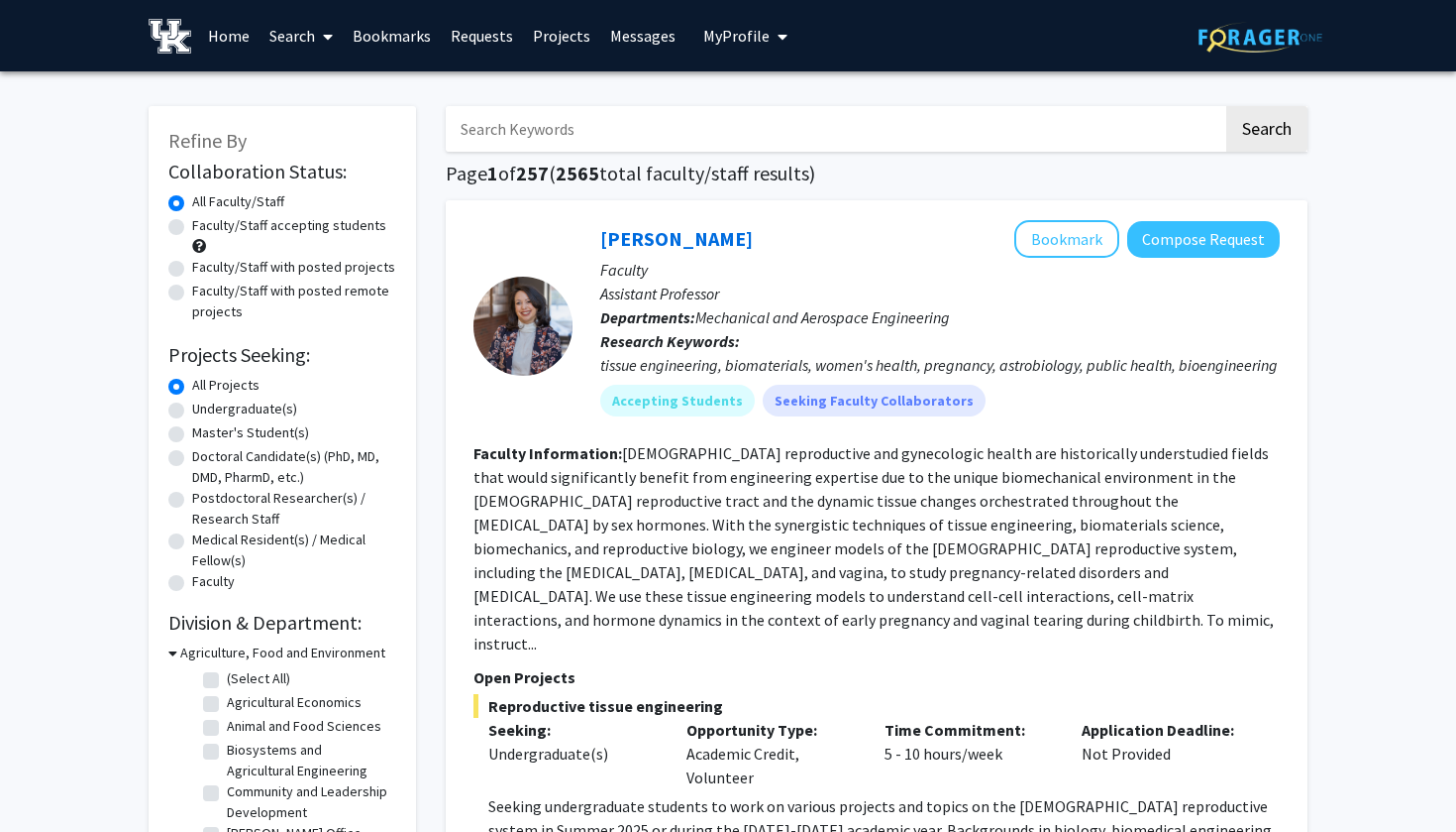
click at [626, 37] on link "Messages" at bounding box center [643, 36] width 85 height 69
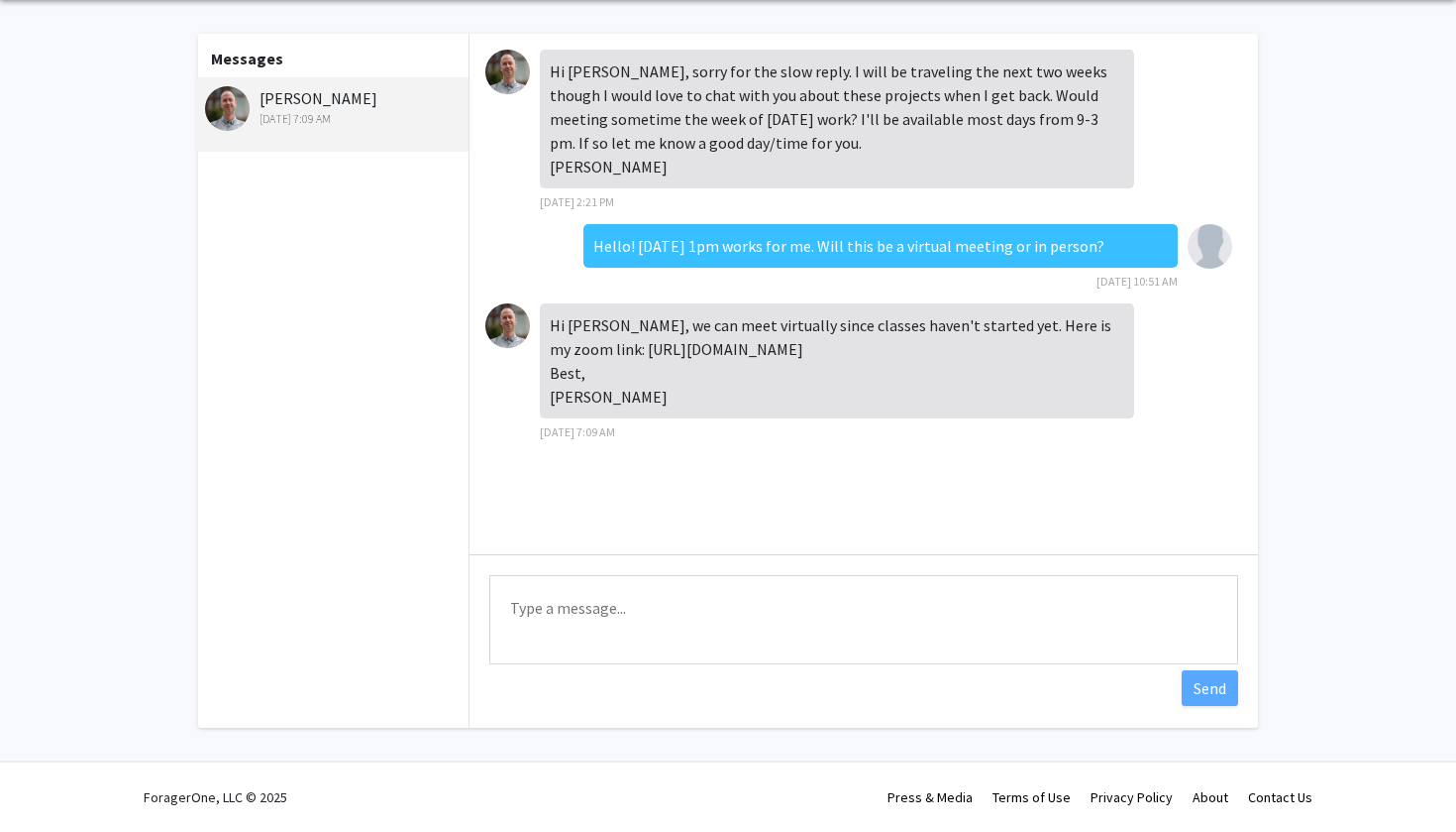
scroll to position [75, 0]
click at [611, 622] on textarea "Type a message" at bounding box center [864, 620] width 749 height 89
drag, startPoint x: 551, startPoint y: 348, endPoint x: 597, endPoint y: 426, distance: 90.6
click at [597, 418] on div "Hi [PERSON_NAME], we can meet virtually since classes haven't started yet. Here…" at bounding box center [838, 361] width 595 height 115
copy div "Hi [PERSON_NAME], we can meet virtually since classes haven't started yet. Here…"
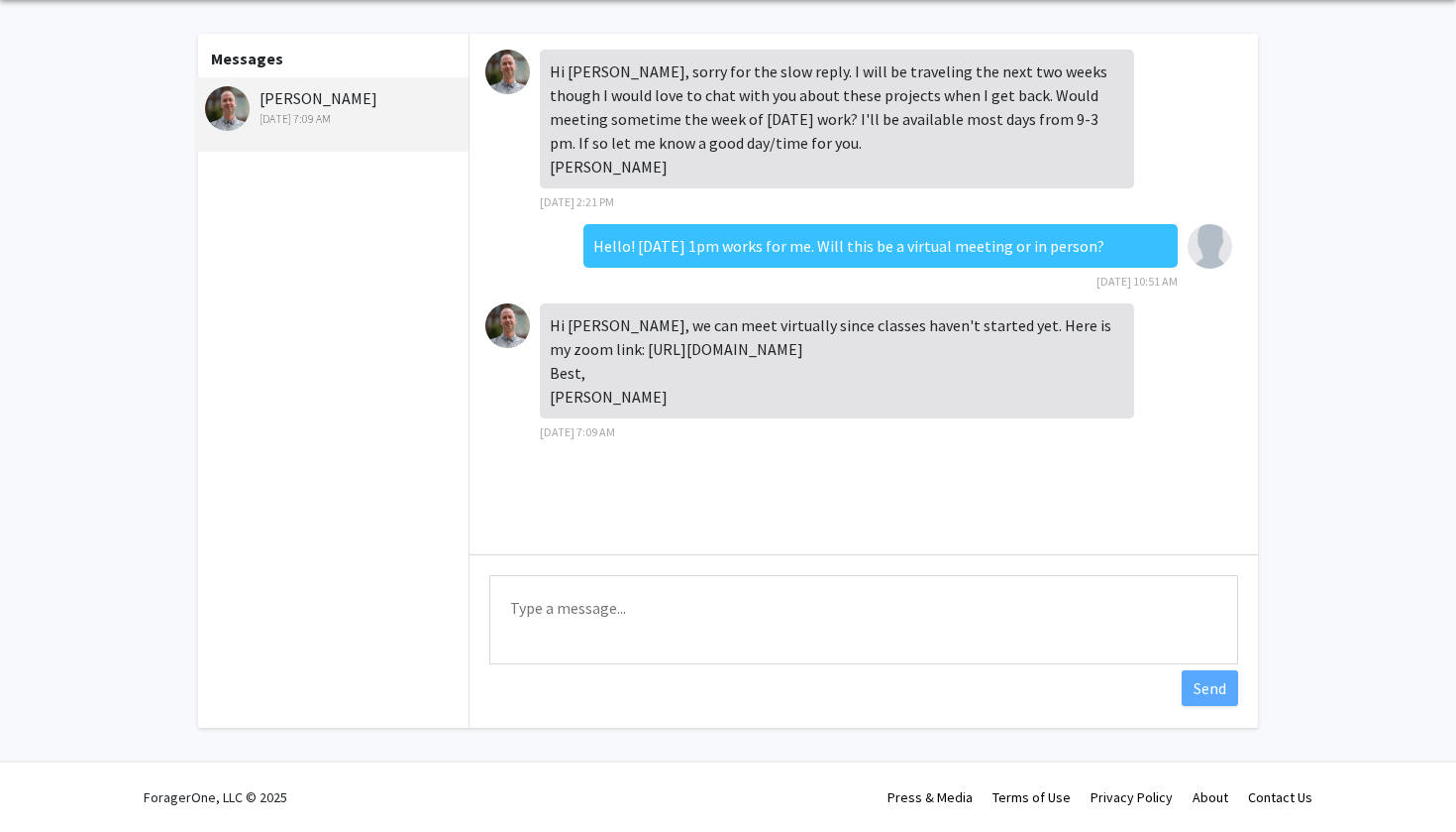
click at [551, 617] on textarea "Type a message" at bounding box center [864, 620] width 749 height 89
click at [830, 607] on textarea "Thank you for the link, I'll make sure to join" at bounding box center [864, 620] width 749 height 89
click at [724, 612] on textarea "Thank you for the link, I'll make sure to join." at bounding box center [864, 620] width 749 height 89
click at [802, 608] on textarea "Thank you for the link, I'll make sure to join." at bounding box center [864, 620] width 749 height 89
type textarea "Thank you for the link, I'll make sure to join"
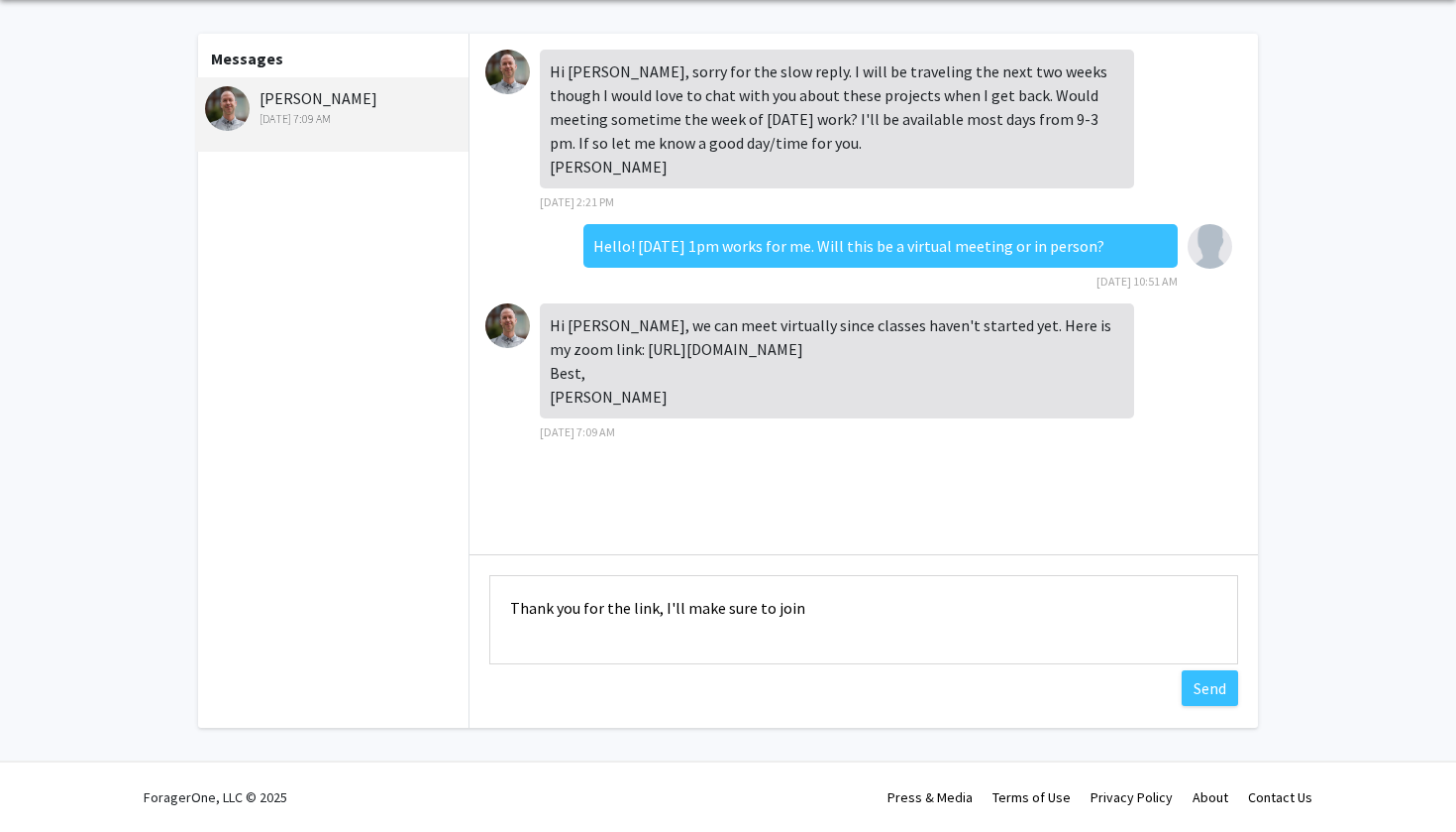
drag, startPoint x: 824, startPoint y: 610, endPoint x: 504, endPoint y: 595, distance: 320.4
click at [504, 595] on textarea "Thank you for the link, I'll make sure to join" at bounding box center [864, 620] width 749 height 89
drag, startPoint x: 552, startPoint y: 72, endPoint x: 642, endPoint y: 423, distance: 362.4
click at [642, 423] on div "Hi [PERSON_NAME], sorry for the slow reply. I will be traveling the next two we…" at bounding box center [864, 294] width 789 height 521
copy div "Hi [PERSON_NAME], sorry for the slow reply. I will be traveling the next two we…"
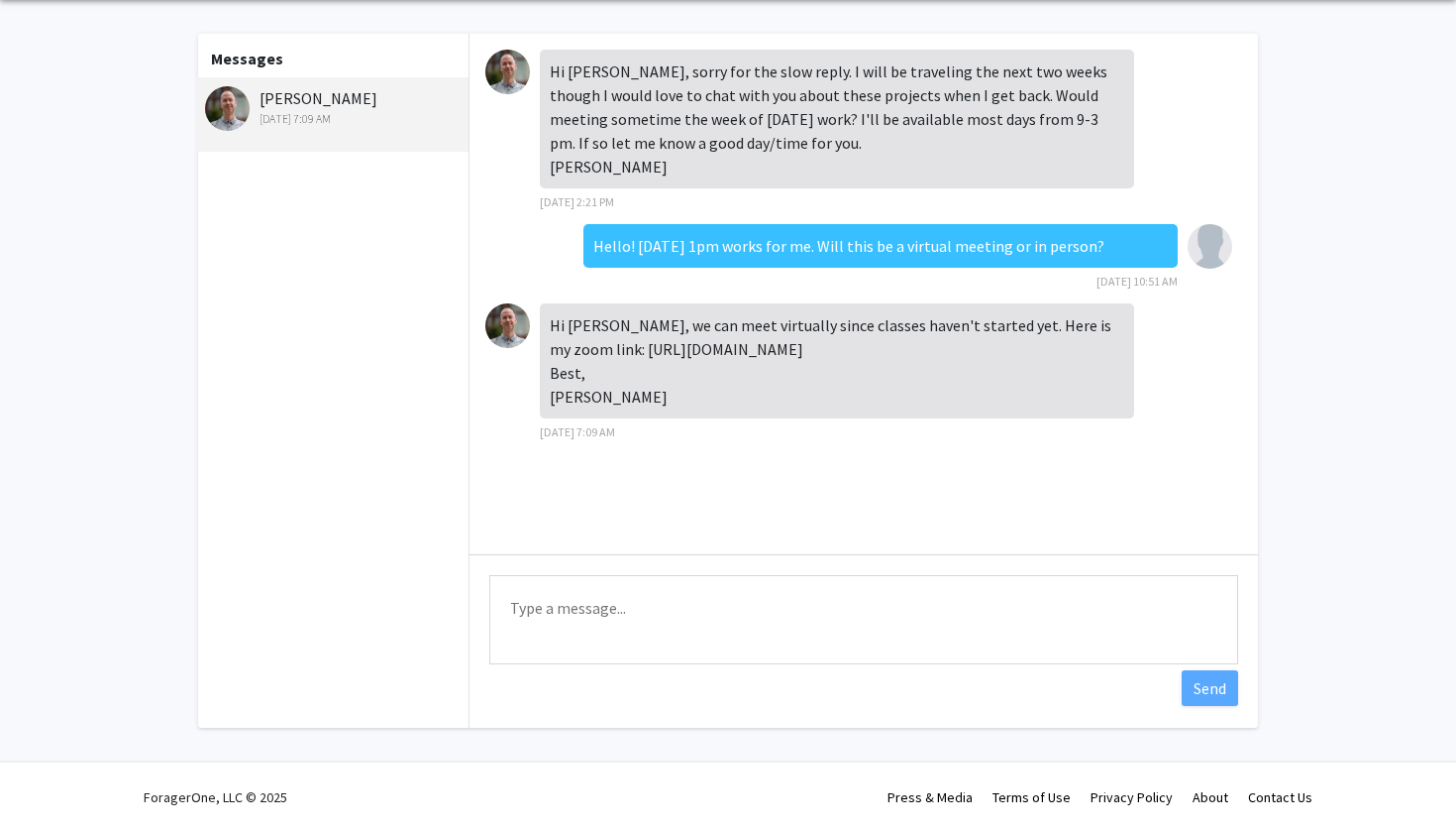
click at [859, 212] on div "Hi [PERSON_NAME], sorry for the slow reply. I will be traveling the next two we…" at bounding box center [838, 131] width 595 height 163
click at [557, 628] on textarea "Type a message" at bounding box center [864, 620] width 749 height 89
drag, startPoint x: 657, startPoint y: 605, endPoint x: 668, endPoint y: 605, distance: 11.0
click at [657, 605] on textarea "Thank you for the link! I'll make sure to join" at bounding box center [864, 620] width 749 height 89
drag, startPoint x: 797, startPoint y: 605, endPoint x: 663, endPoint y: 612, distance: 134.2
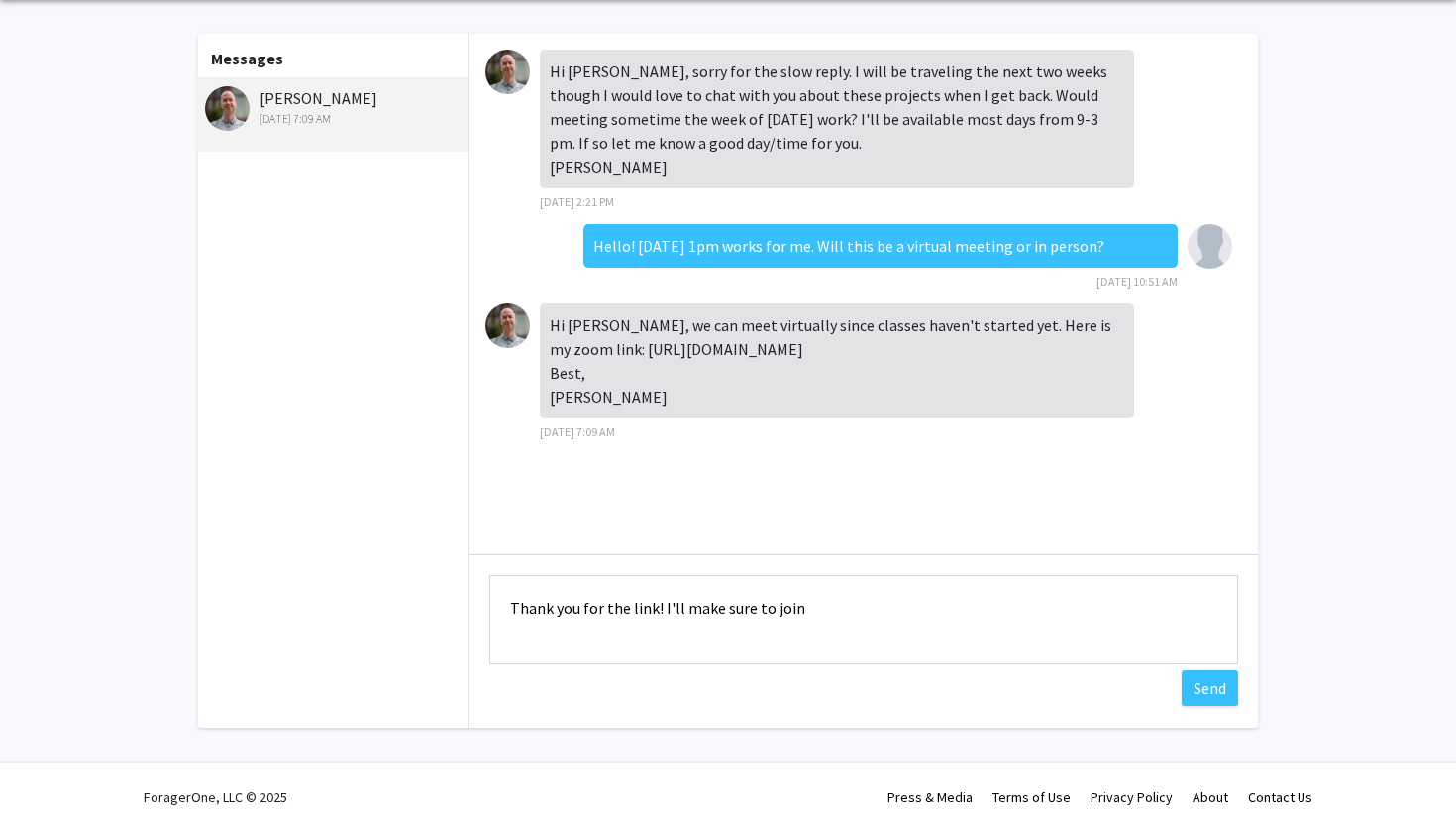
click at [663, 612] on textarea "Thank you for the link! I'll make sure to join" at bounding box center [864, 620] width 749 height 89
click at [815, 598] on textarea "Thank you for the link, I'll make sure to join." at bounding box center [864, 620] width 749 height 89
click at [626, 617] on textarea "Thank you for the link, I'll make sure to join." at bounding box center [864, 620] width 749 height 89
click at [563, 622] on textarea "Thank you for the link, I'll make sure to join." at bounding box center [864, 620] width 749 height 89
click at [649, 608] on textarea "Thank you for the link, I'll make sure to join." at bounding box center [864, 620] width 749 height 89
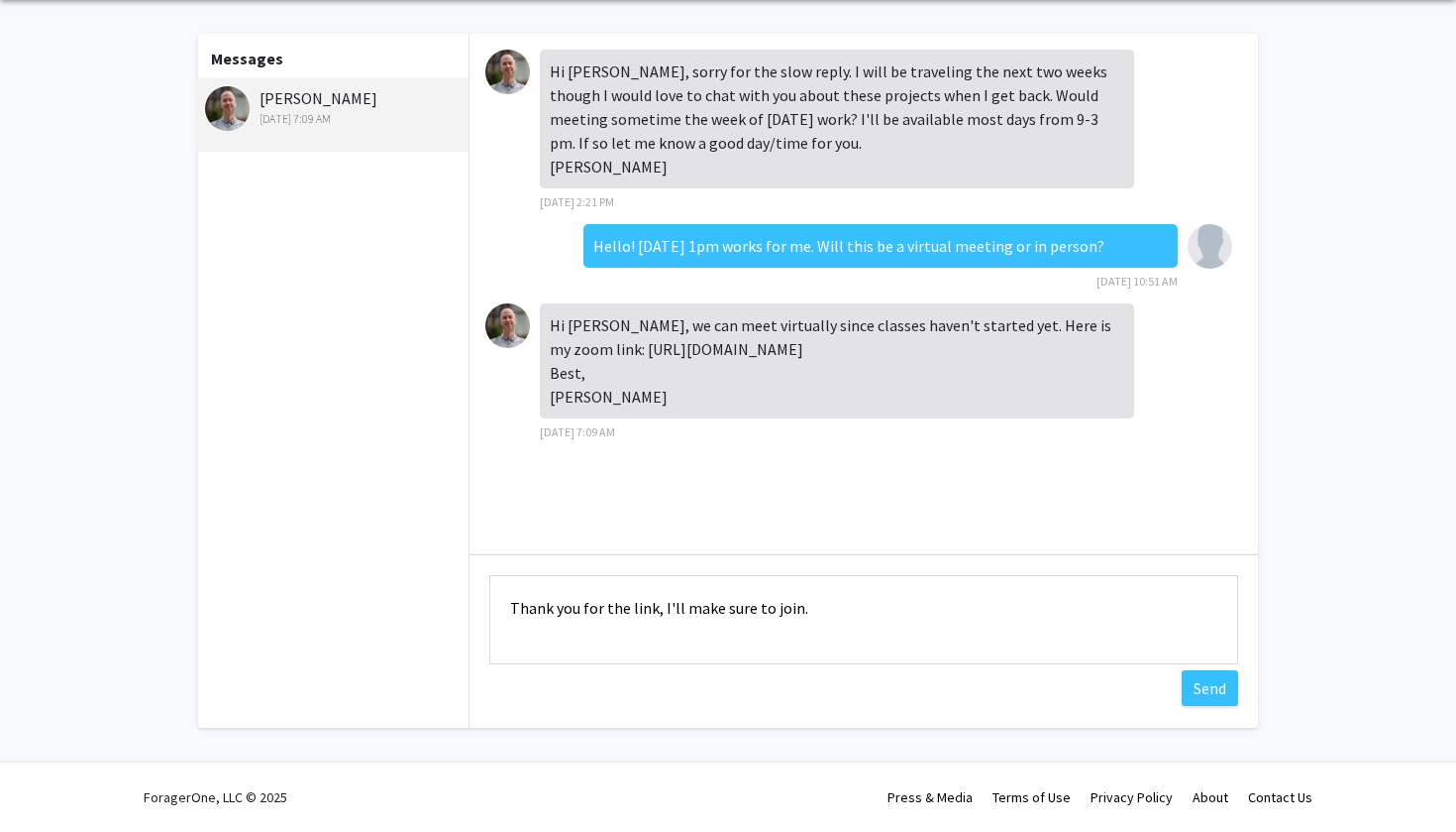
click at [731, 607] on textarea "Thank you for the link, I'll make sure to join." at bounding box center [864, 620] width 749 height 89
click at [810, 606] on textarea "Thank you for the link, I'll make sure to join." at bounding box center [864, 620] width 749 height 89
click at [845, 606] on textarea "Thank you for the link, I'll make sure to join." at bounding box center [864, 620] width 749 height 89
click at [1083, 524] on div "Hi [PERSON_NAME], sorry for the slow reply. I will be traveling the next two we…" at bounding box center [864, 294] width 789 height 521
click at [932, 607] on textarea "Thank you for the link, I'll make sure to join." at bounding box center [864, 620] width 749 height 89
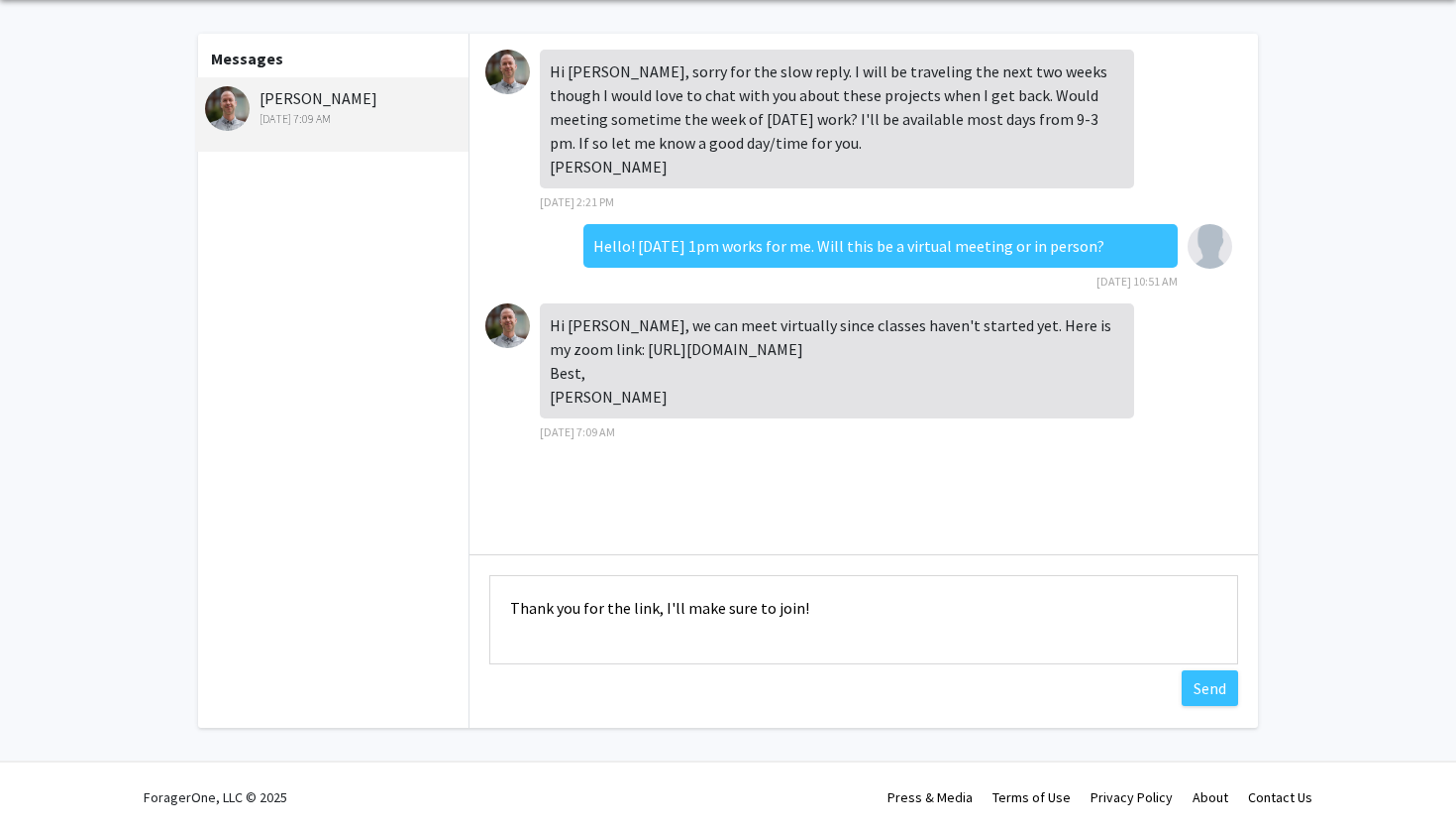
click at [880, 511] on div "Hi [PERSON_NAME], sorry for the slow reply. I will be traveling the next two we…" at bounding box center [864, 294] width 789 height 521
click at [848, 605] on textarea "Thank you for the link, I'll make sure to join!" at bounding box center [864, 620] width 749 height 89
click at [870, 526] on div "Hi [PERSON_NAME], sorry for the slow reply. I will be traveling the next two we…" at bounding box center [864, 294] width 789 height 521
click at [838, 610] on textarea "Thank you for the link, I'll make sure to join!" at bounding box center [864, 620] width 749 height 89
type textarea "Thank you for the link, I'll make sure to join."
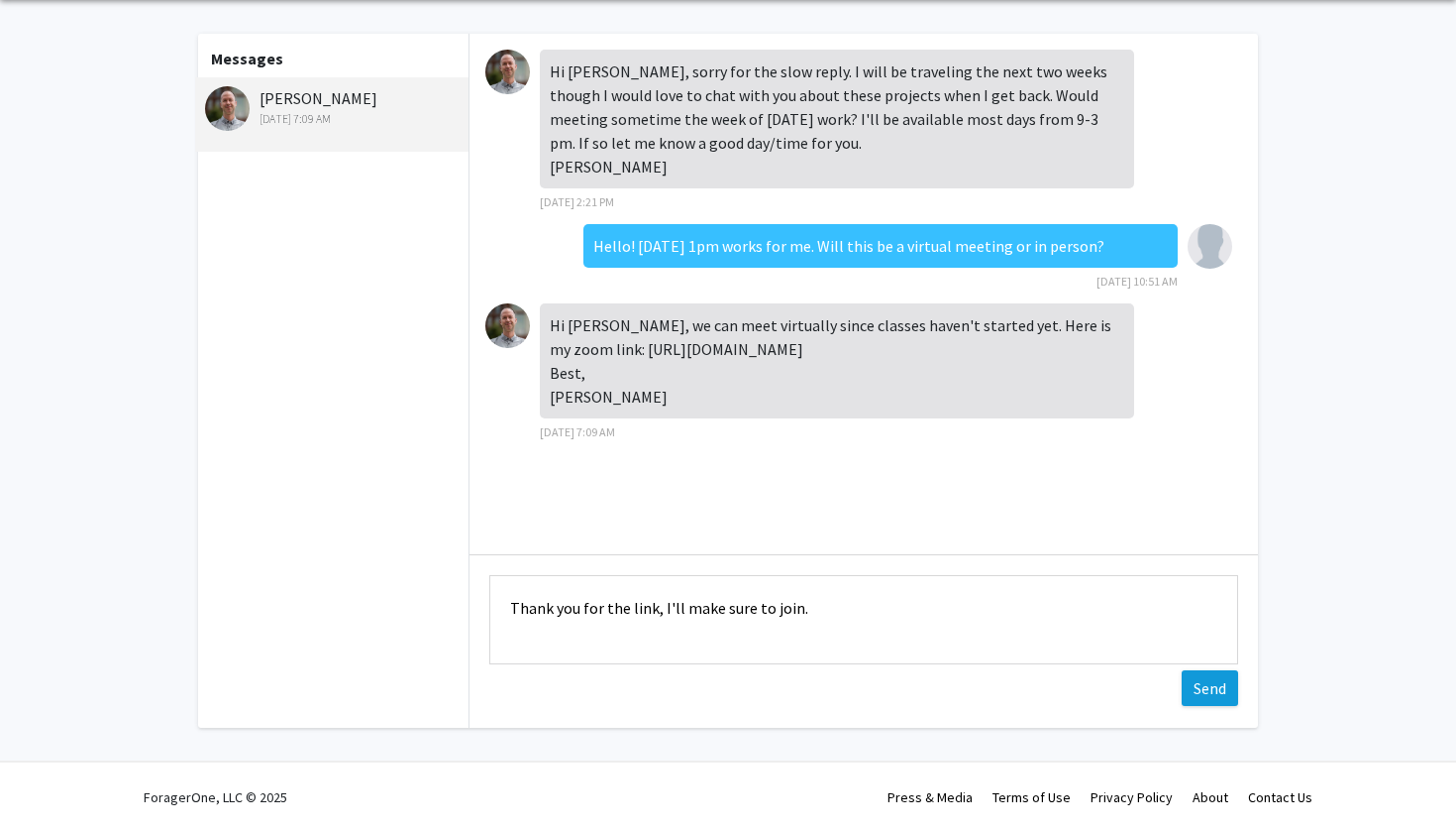
click at [1215, 687] on button "Send" at bounding box center [1209, 688] width 56 height 36
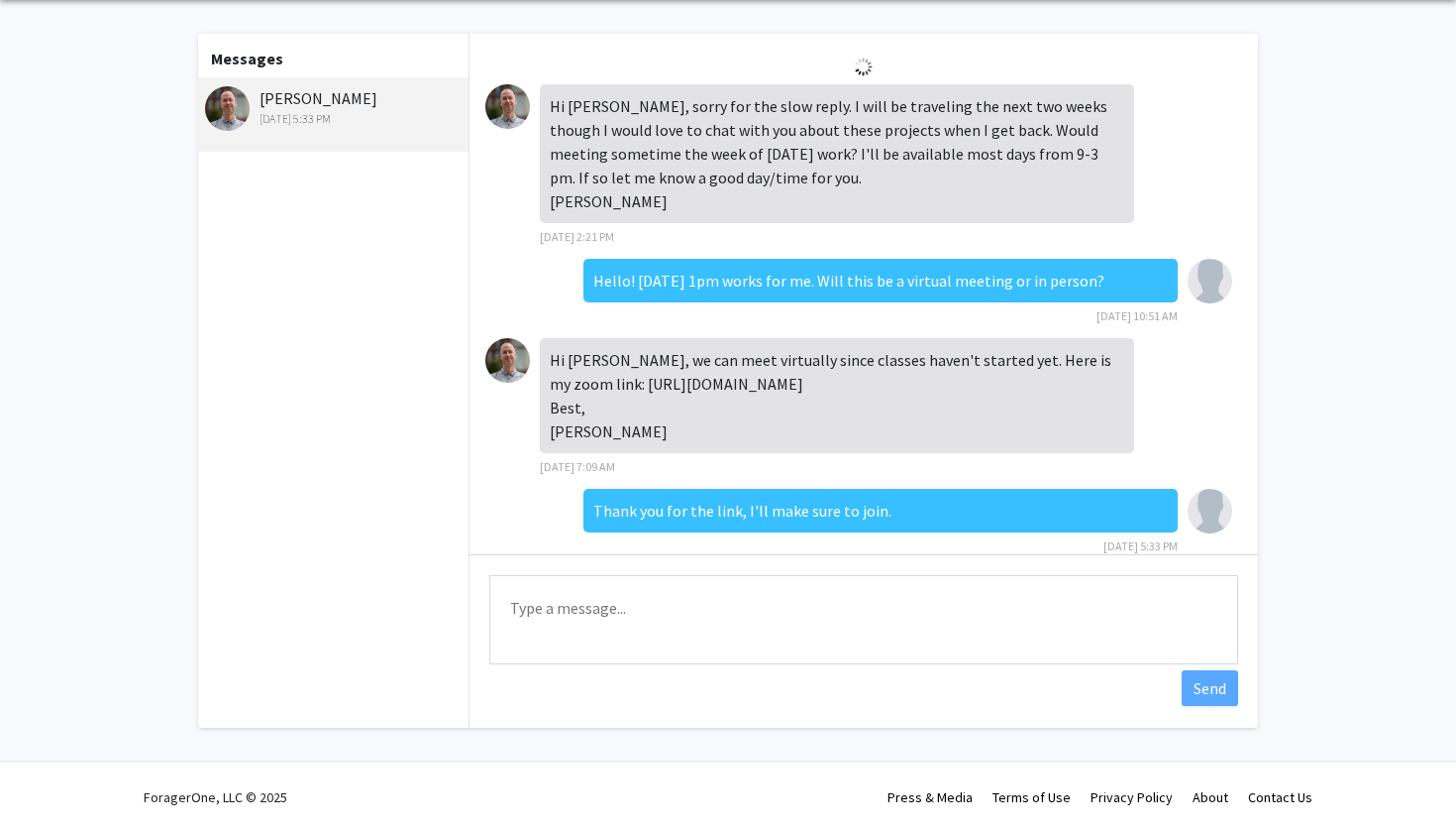
scroll to position [0, 0]
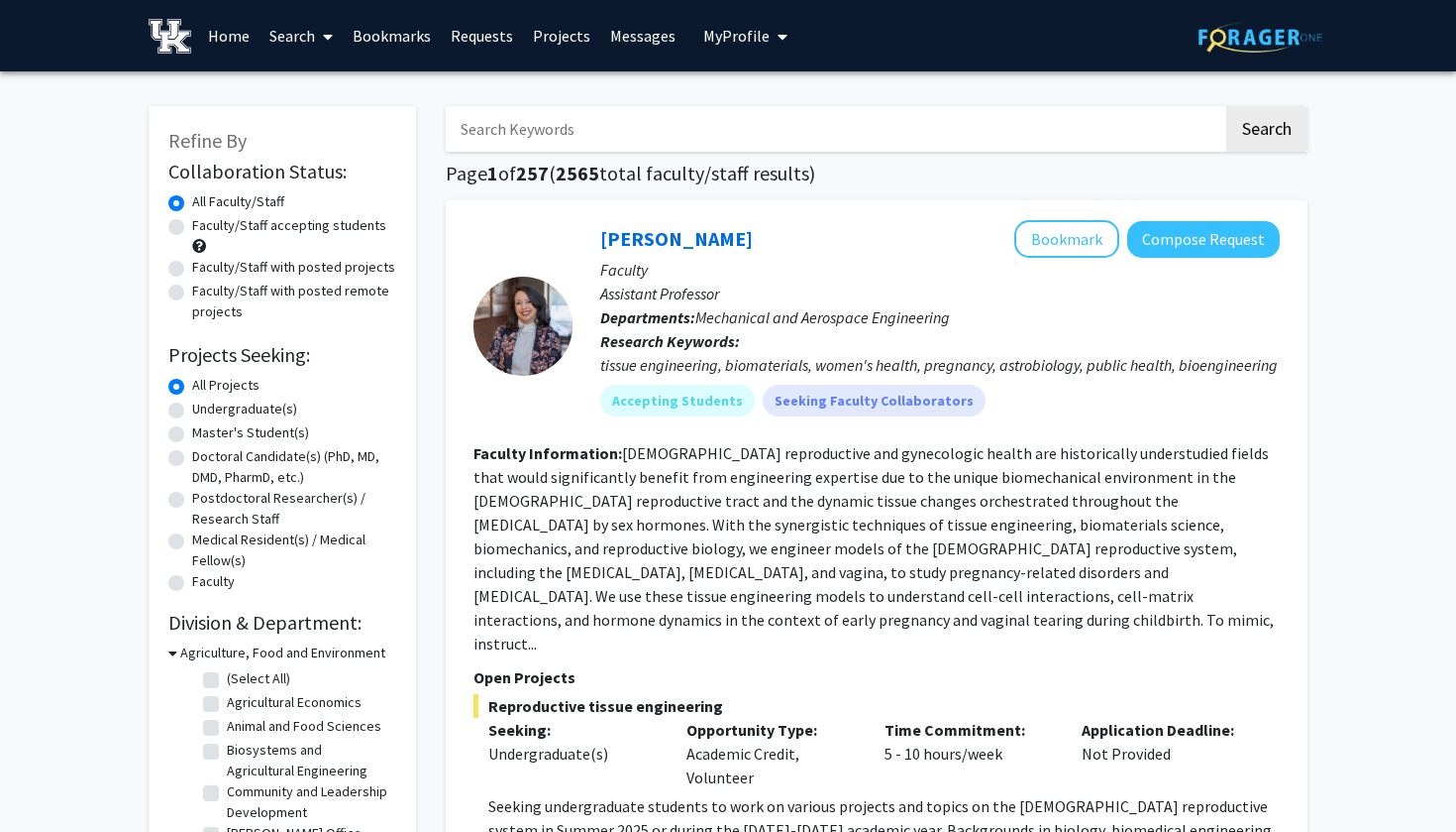
click at [637, 51] on link "Messages" at bounding box center [643, 36] width 85 height 69
